Goal: Task Accomplishment & Management: Complete application form

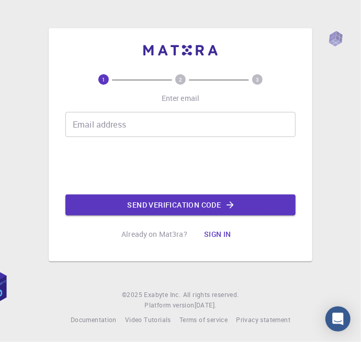
click at [221, 137] on input "Email address" at bounding box center [180, 124] width 230 height 25
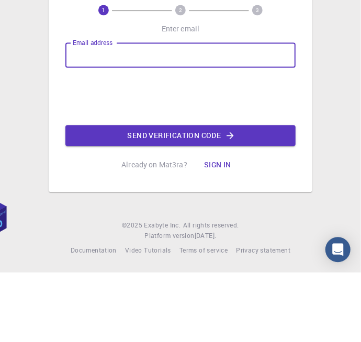
type input "[EMAIL_ADDRESS][DOMAIN_NAME]"
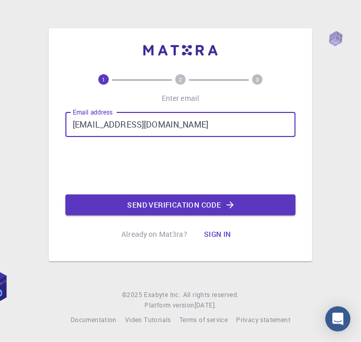
click at [124, 186] on iframe at bounding box center [180, 165] width 159 height 41
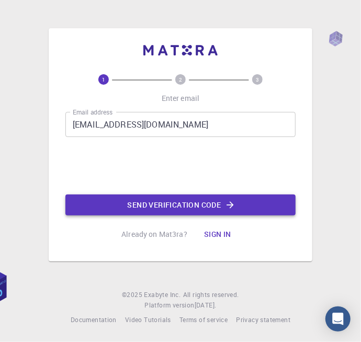
click at [289, 215] on button "Send verification code" at bounding box center [180, 204] width 230 height 21
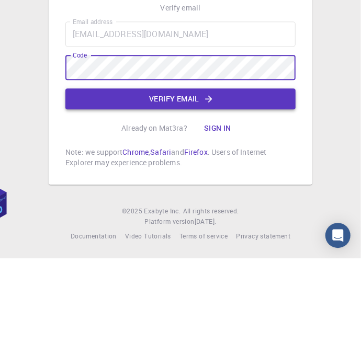
click at [267, 193] on button "Verify email" at bounding box center [180, 182] width 230 height 21
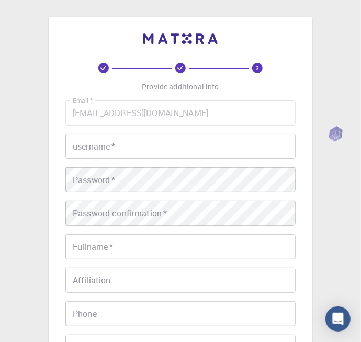
click at [225, 150] on input "username   *" at bounding box center [180, 146] width 230 height 25
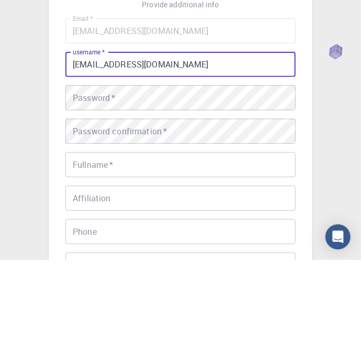
type input "[EMAIL_ADDRESS][DOMAIN_NAME]"
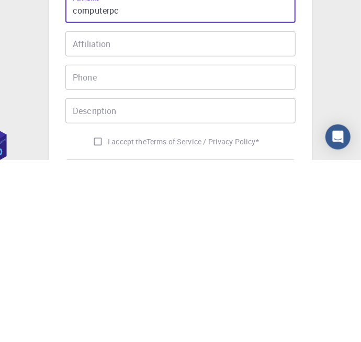
scroll to position [57, 0]
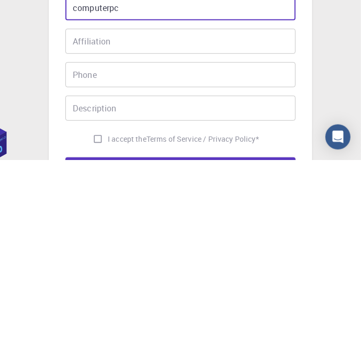
type input "computerpc"
click at [219, 255] on input "Phone" at bounding box center [180, 256] width 230 height 25
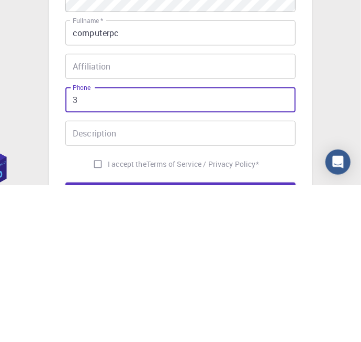
type input "3246944444"
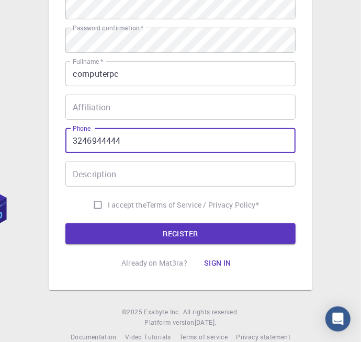
scroll to position [174, 0]
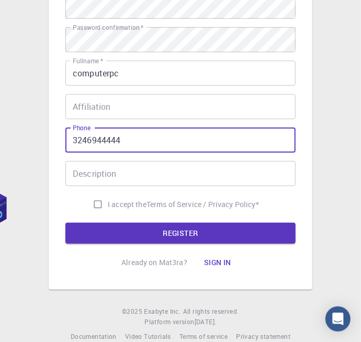
click at [100, 204] on input "I accept the Terms of Service / Privacy Policy *" at bounding box center [98, 204] width 20 height 20
checkbox input "true"
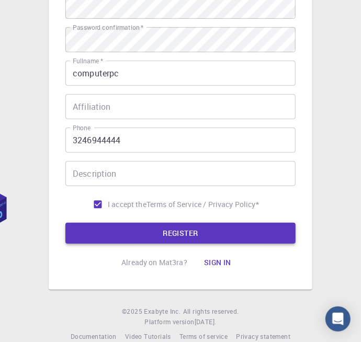
click at [236, 228] on button "REGISTER" at bounding box center [180, 233] width 230 height 21
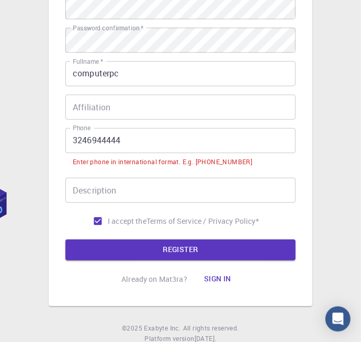
click at [79, 138] on input "3246944444" at bounding box center [180, 140] width 230 height 25
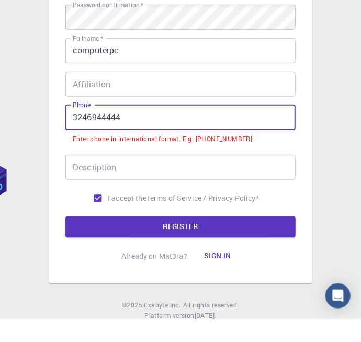
click at [77, 142] on input "3246944444" at bounding box center [180, 140] width 230 height 25
click at [74, 135] on input "3246944444" at bounding box center [180, 140] width 230 height 25
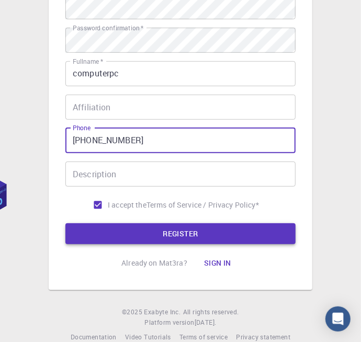
type input "[PHONE_NUMBER]"
click at [272, 231] on button "REGISTER" at bounding box center [180, 233] width 230 height 21
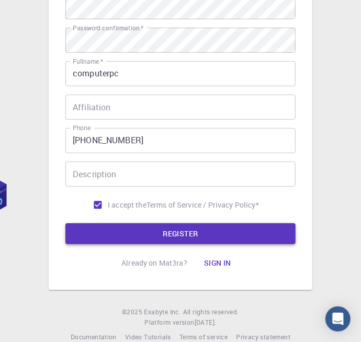
click at [273, 227] on button "REGISTER" at bounding box center [180, 233] width 230 height 21
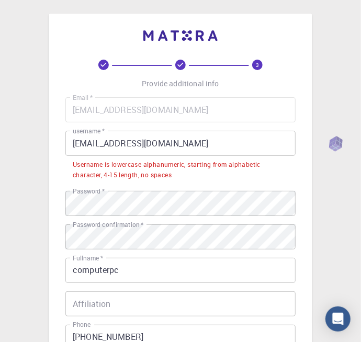
scroll to position [4, 0]
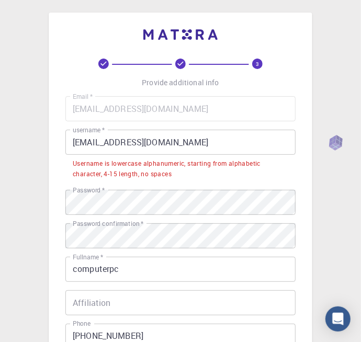
click at [255, 144] on input "[EMAIL_ADDRESS][DOMAIN_NAME]" at bounding box center [180, 142] width 230 height 25
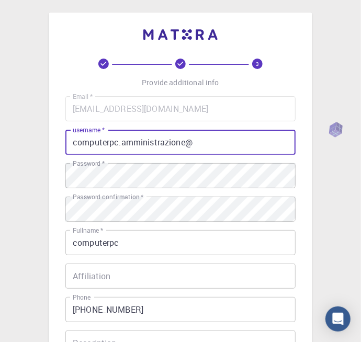
type input "computerpc.amministrazione"
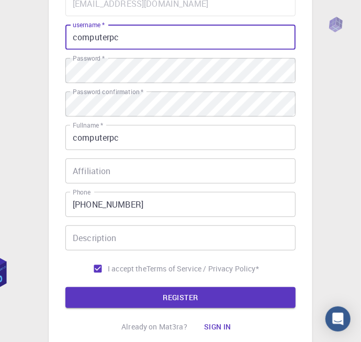
scroll to position [119, 0]
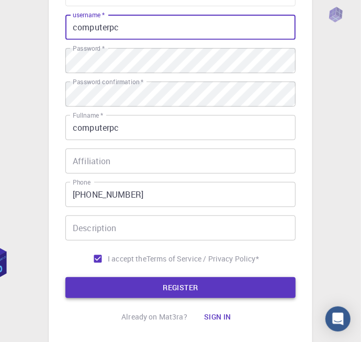
type input "computerpc"
click at [250, 287] on button "REGISTER" at bounding box center [180, 287] width 230 height 21
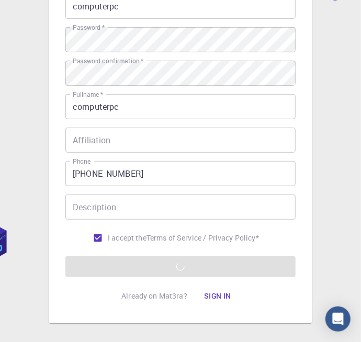
scroll to position [182, 0]
